Goal: Download file/media

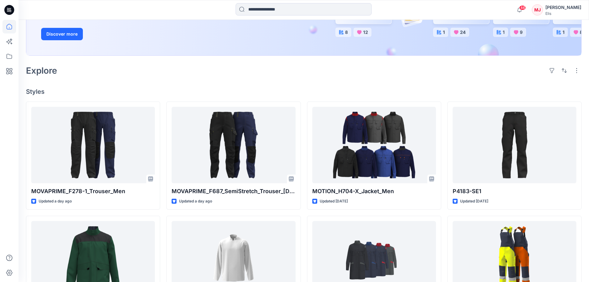
scroll to position [143, 0]
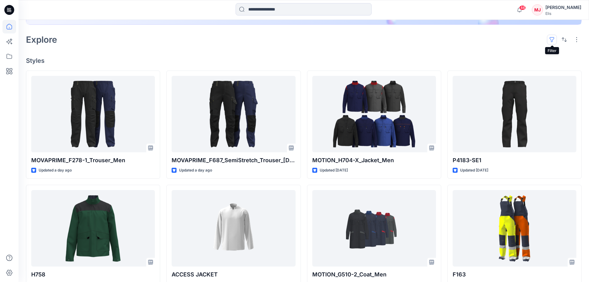
click at [553, 38] on button "button" at bounding box center [552, 40] width 10 height 10
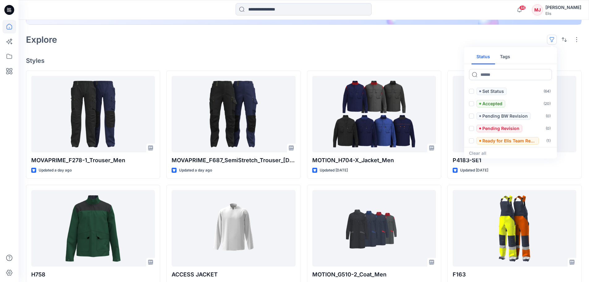
click at [474, 41] on div "Explore Status Tags Set Status ( 64 ) Accepted ( 20 ) Pending BW Revision ( 0 )…" at bounding box center [304, 39] width 556 height 15
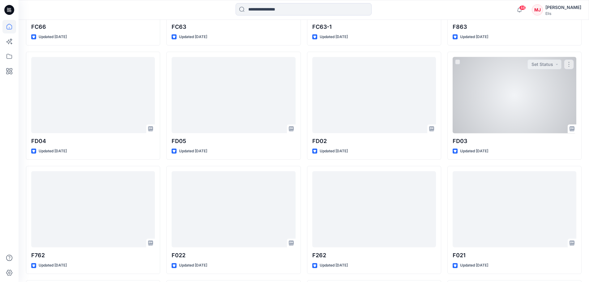
scroll to position [948, 0]
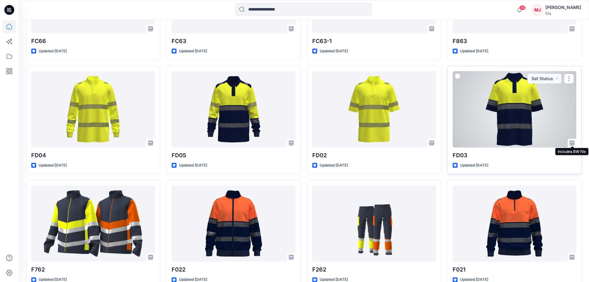
click at [571, 143] on icon at bounding box center [572, 142] width 5 height 5
click at [509, 117] on div at bounding box center [515, 109] width 124 height 76
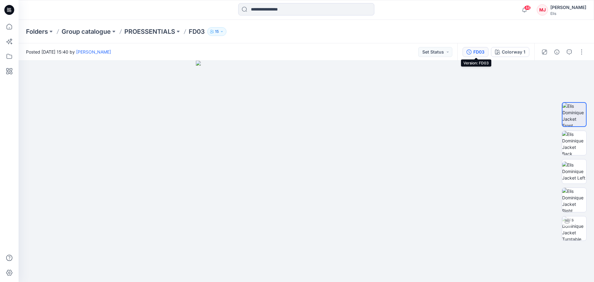
click at [473, 51] on button "FD03" at bounding box center [476, 52] width 26 height 10
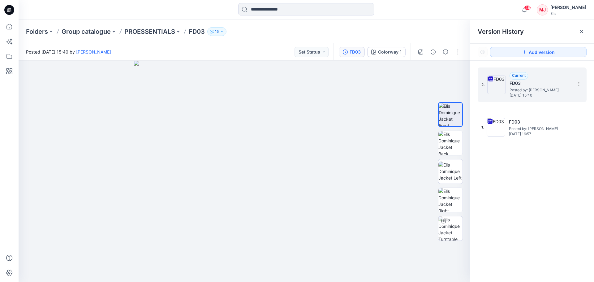
click at [522, 79] on div "Current" at bounding box center [519, 75] width 19 height 7
click at [578, 82] on icon at bounding box center [578, 83] width 5 height 5
click at [551, 97] on span "Download Source BW File" at bounding box center [548, 95] width 52 height 7
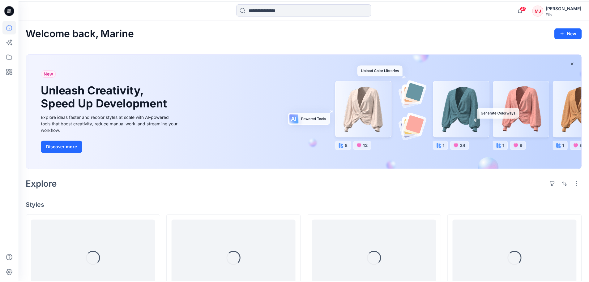
scroll to position [948, 0]
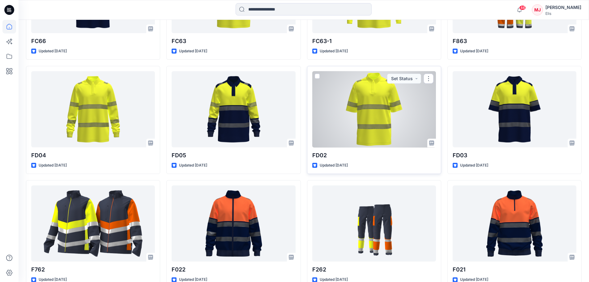
click at [410, 97] on div at bounding box center [374, 109] width 124 height 76
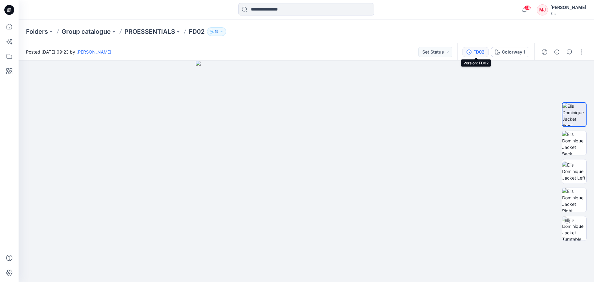
click at [470, 51] on icon "button" at bounding box center [469, 52] width 5 height 5
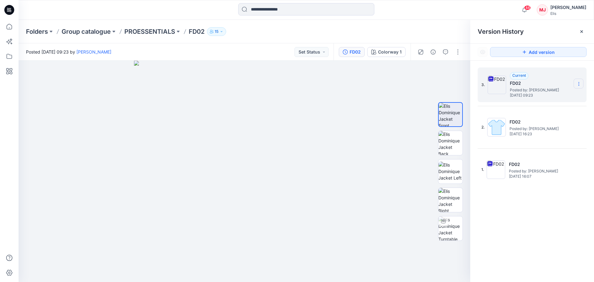
drag, startPoint x: 545, startPoint y: 82, endPoint x: 578, endPoint y: 84, distance: 33.2
click at [578, 84] on icon at bounding box center [578, 83] width 5 height 5
click at [558, 98] on span "Download Source BW File" at bounding box center [548, 95] width 52 height 7
